Goal: Find contact information: Find contact information

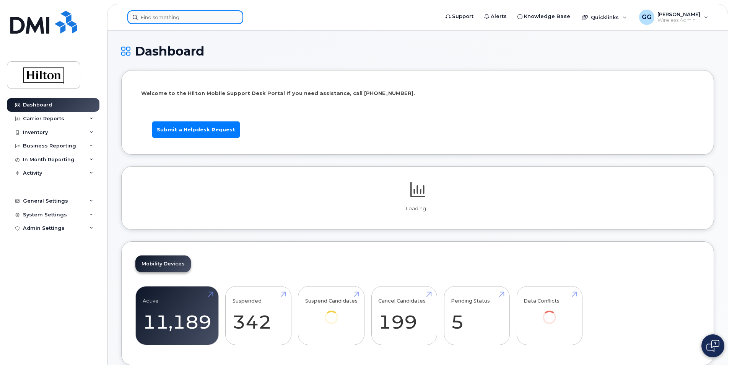
click at [178, 21] on input at bounding box center [185, 17] width 116 height 14
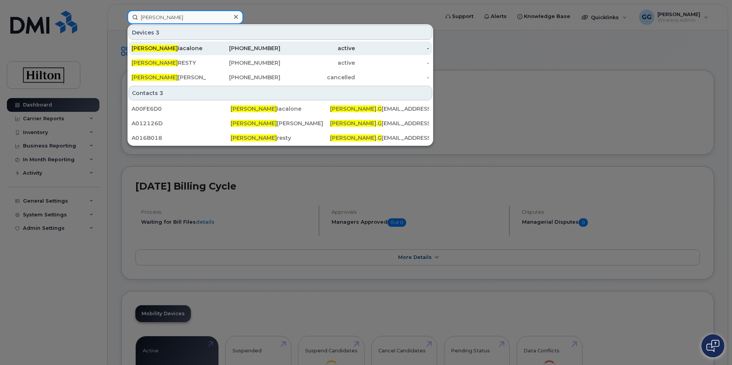
type input "john g"
click at [155, 47] on div "John G iacalone" at bounding box center [169, 48] width 75 height 8
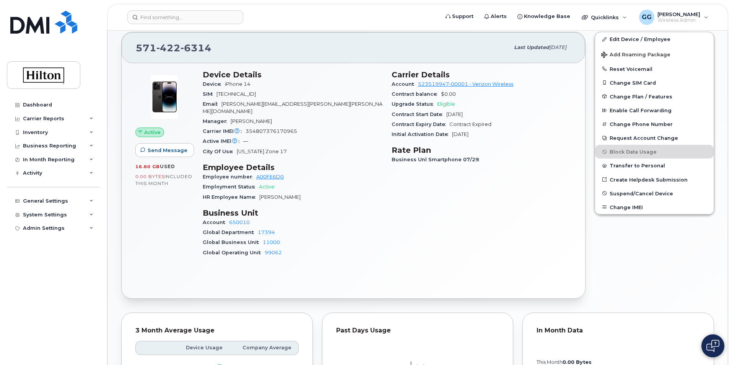
scroll to position [153, 0]
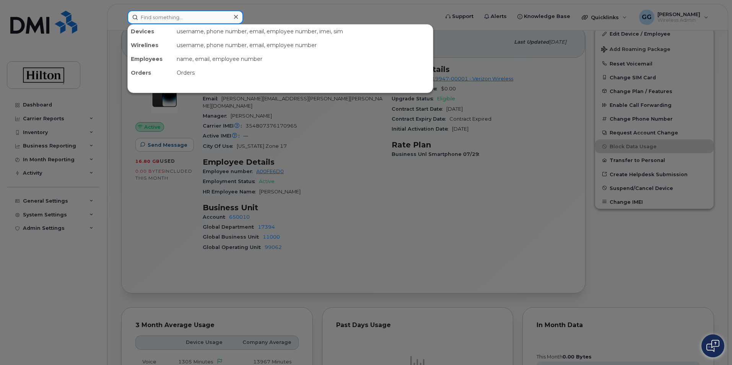
click at [181, 17] on input at bounding box center [185, 17] width 116 height 14
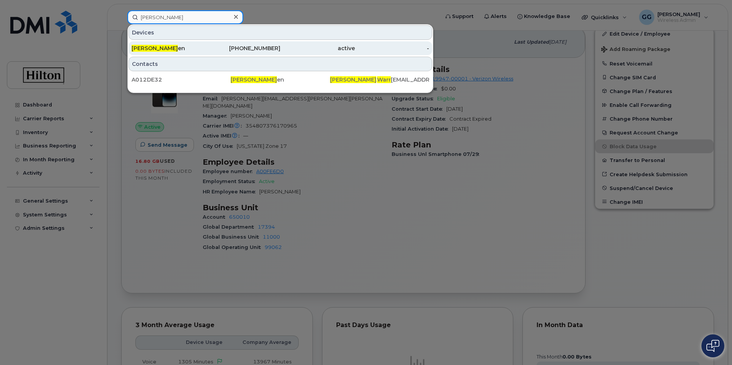
type input "gabriel warr"
click at [268, 50] on div "571-302-6659" at bounding box center [243, 48] width 75 height 8
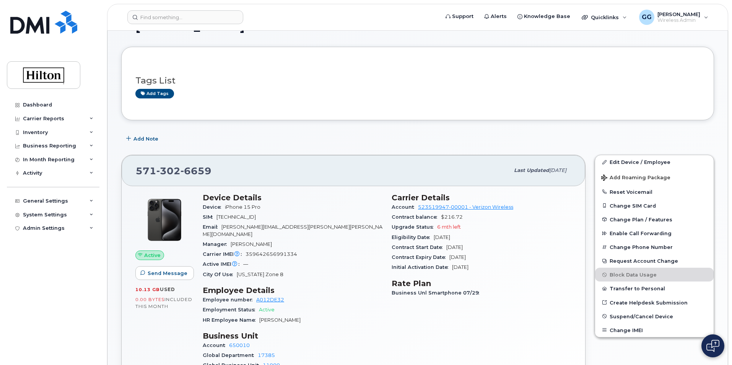
scroll to position [38, 0]
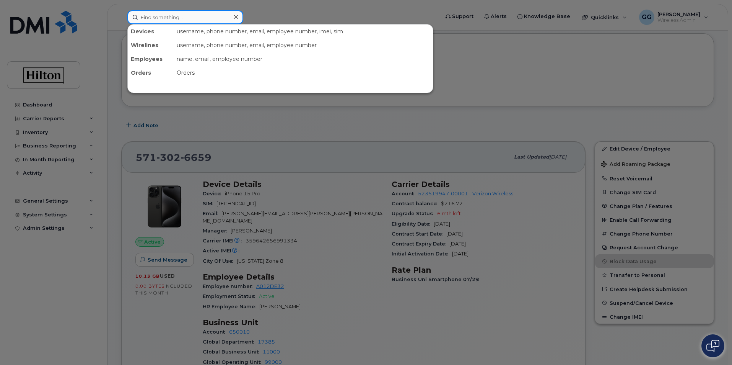
click at [166, 16] on input at bounding box center [185, 17] width 116 height 14
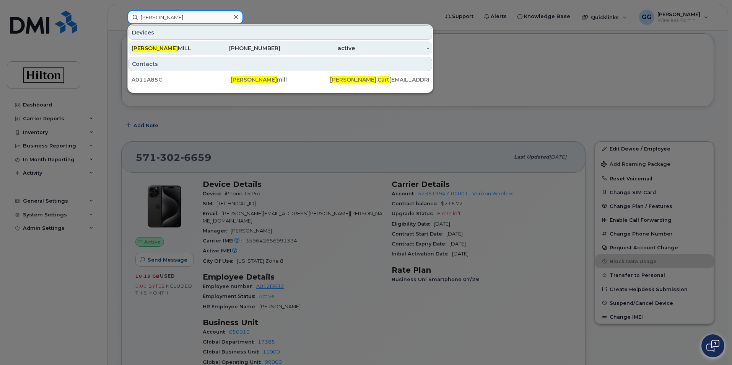
type input "justin cart"
click at [257, 46] on div "571-230-8201" at bounding box center [243, 48] width 75 height 8
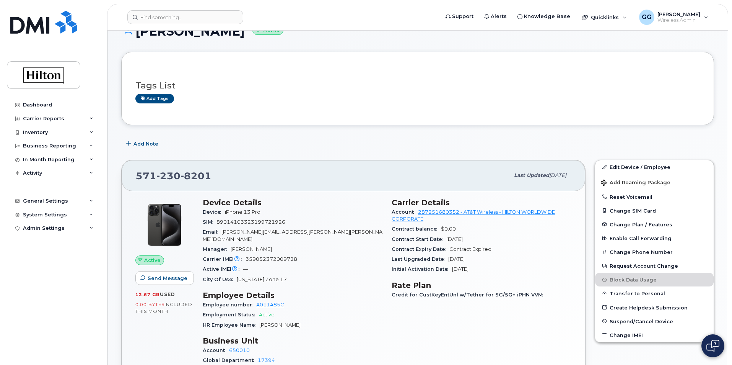
scroll to position [38, 0]
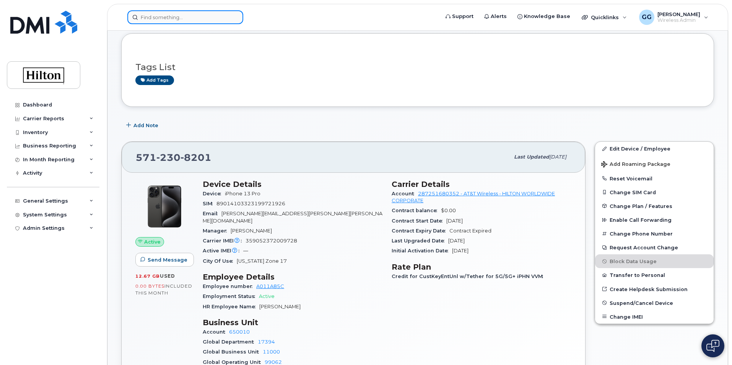
click at [168, 16] on input at bounding box center [185, 17] width 116 height 14
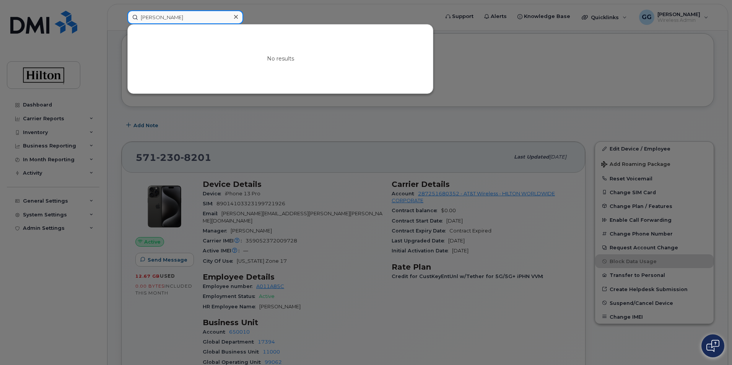
click at [161, 16] on input "steve z" at bounding box center [185, 17] width 116 height 14
drag, startPoint x: 161, startPoint y: 16, endPoint x: 144, endPoint y: 18, distance: 16.9
click at [144, 18] on input "steve z" at bounding box center [185, 17] width 116 height 14
click at [153, 13] on input "steve z" at bounding box center [185, 17] width 116 height 14
drag, startPoint x: 171, startPoint y: 18, endPoint x: 139, endPoint y: 20, distance: 31.8
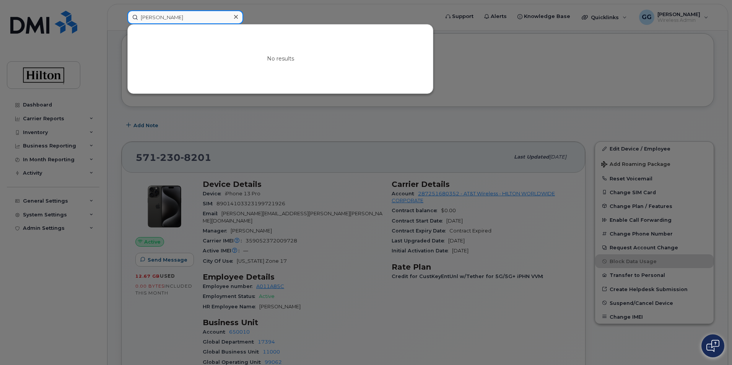
click at [125, 20] on div "steve z No results" at bounding box center [280, 17] width 319 height 14
paste input "312-446-0829"
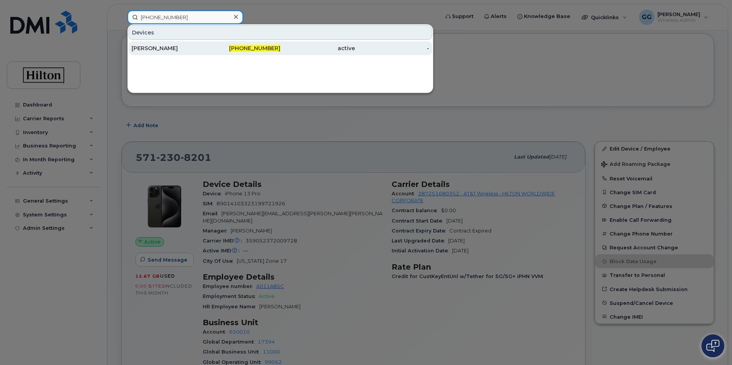
type input "312-446-0829"
click at [252, 48] on span "312-446-0829" at bounding box center [254, 48] width 51 height 7
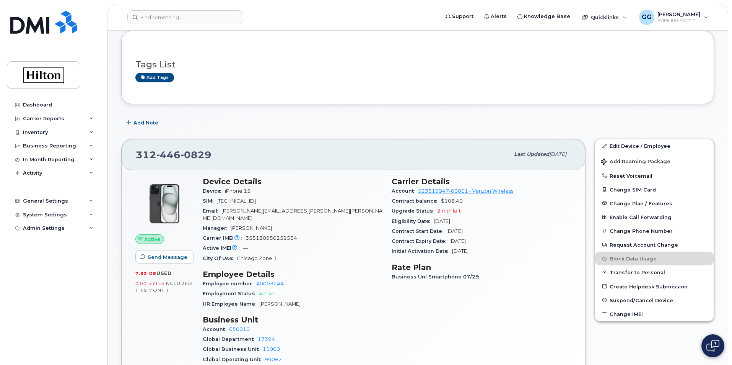
scroll to position [115, 0]
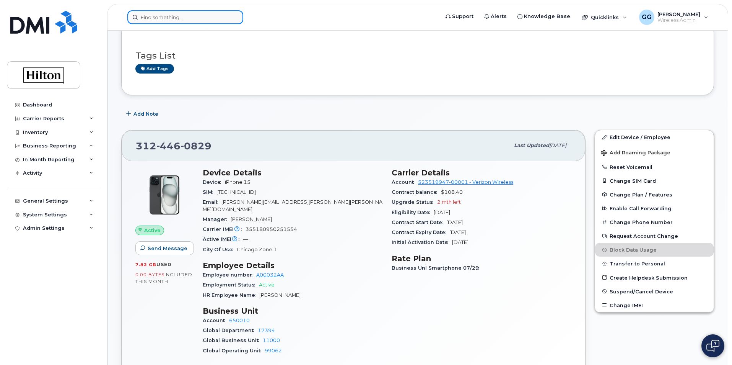
click at [194, 16] on input at bounding box center [185, 17] width 116 height 14
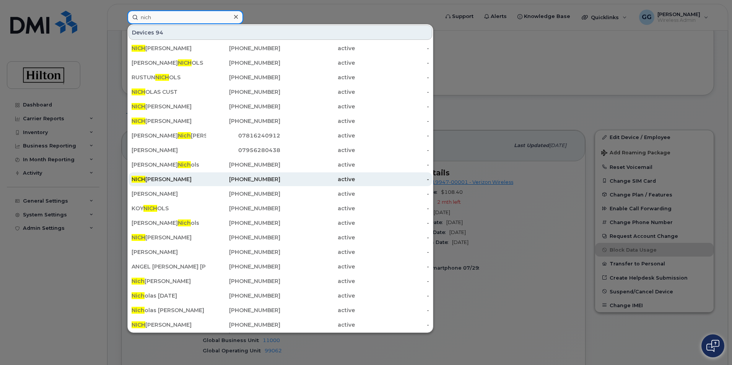
type input "nich"
click at [257, 179] on div "[PHONE_NUMBER]" at bounding box center [243, 179] width 75 height 8
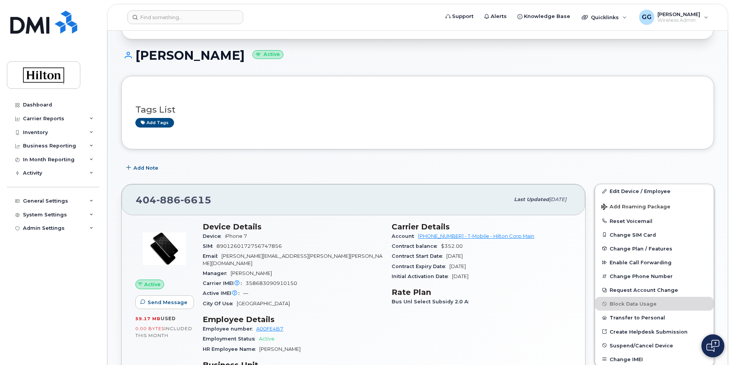
scroll to position [191, 0]
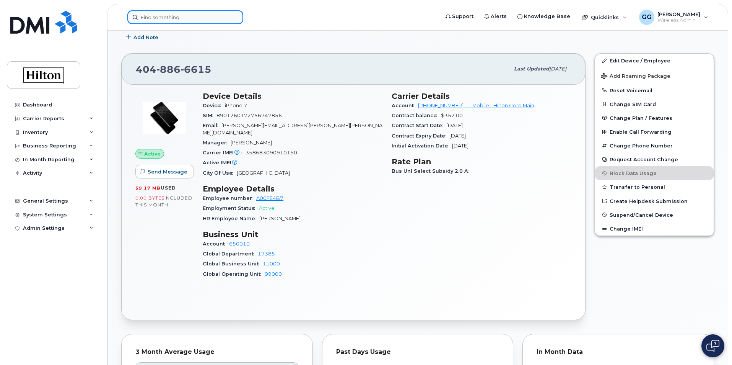
click at [168, 18] on input at bounding box center [185, 17] width 116 height 14
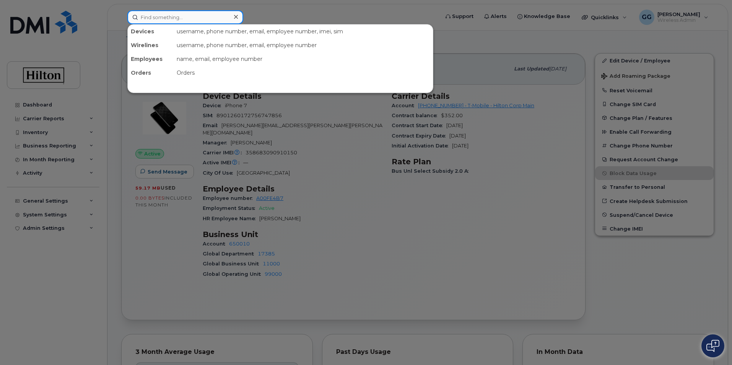
type input "m"
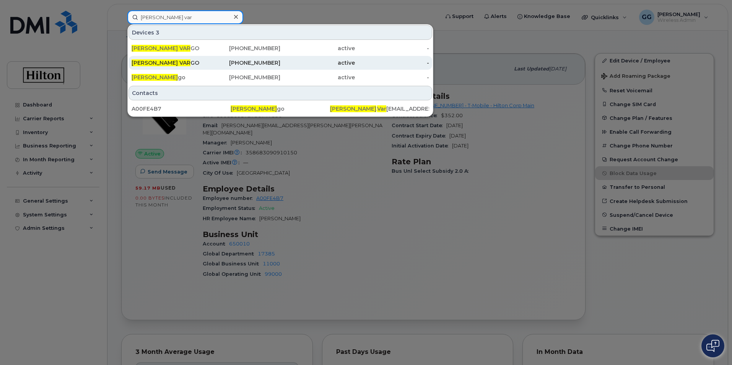
type input "nicholas var"
click at [263, 64] on div "678-878-1723" at bounding box center [243, 63] width 75 height 8
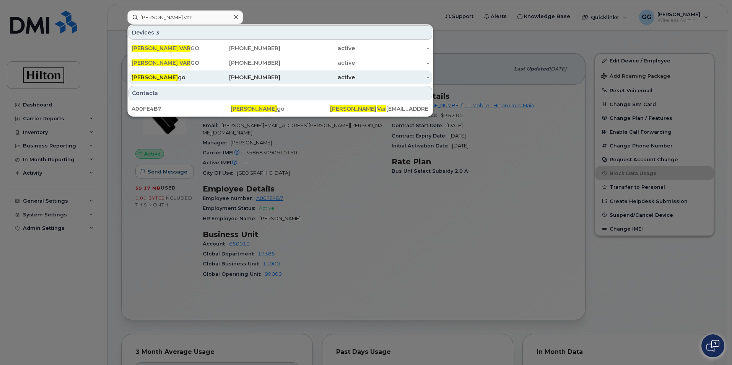
click at [206, 74] on div "Nicholas Var go" at bounding box center [243, 77] width 75 height 14
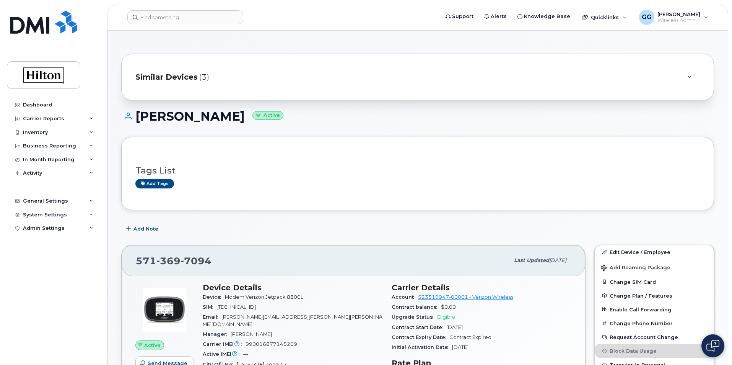
click at [182, 78] on span "Similar Devices" at bounding box center [166, 77] width 62 height 11
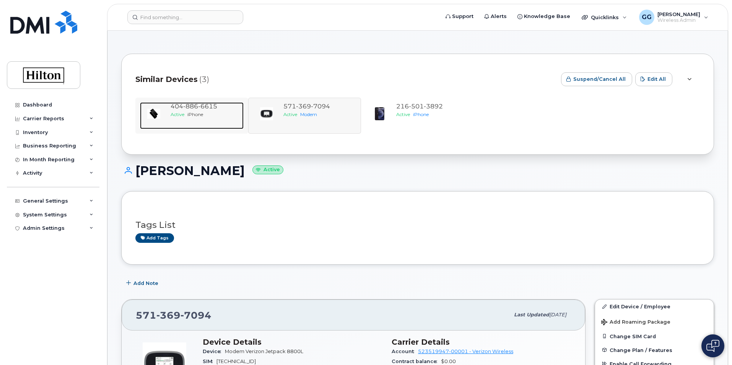
click at [198, 109] on span "886" at bounding box center [207, 106] width 19 height 7
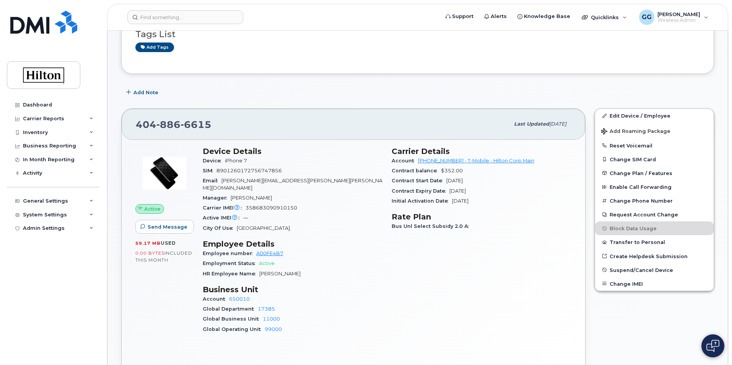
scroll to position [153, 0]
